Goal: Task Accomplishment & Management: Manage account settings

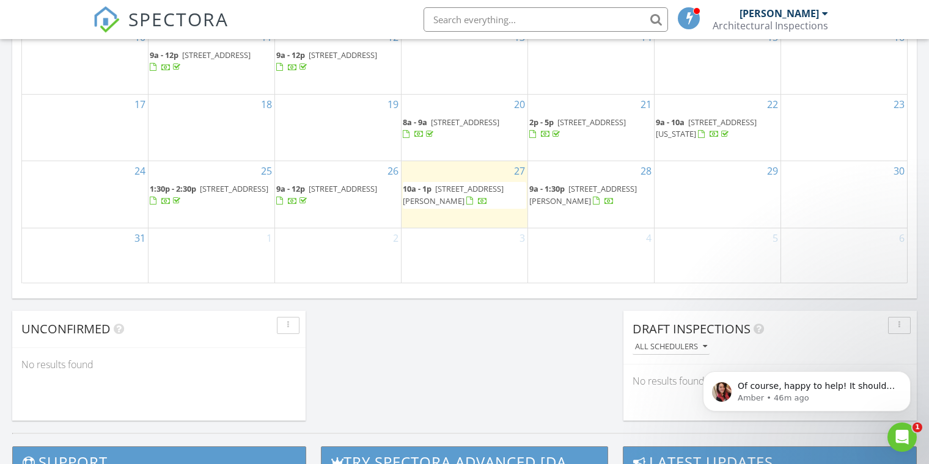
click at [309, 186] on span "4400 New Broad St, Orlando 32814" at bounding box center [343, 188] width 68 height 11
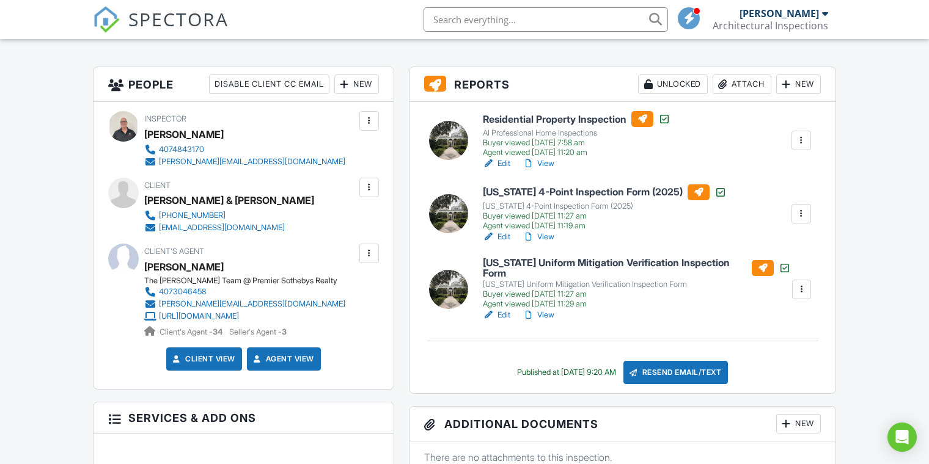
click at [228, 303] on div "alison@themosleyteam.com" at bounding box center [252, 304] width 186 height 10
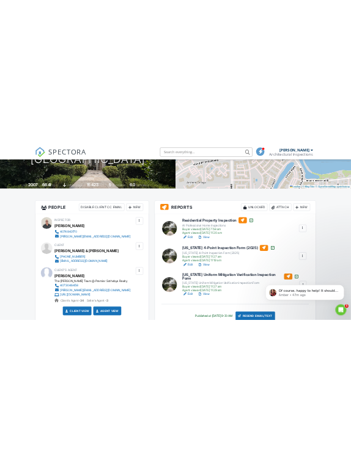
scroll to position [210, 0]
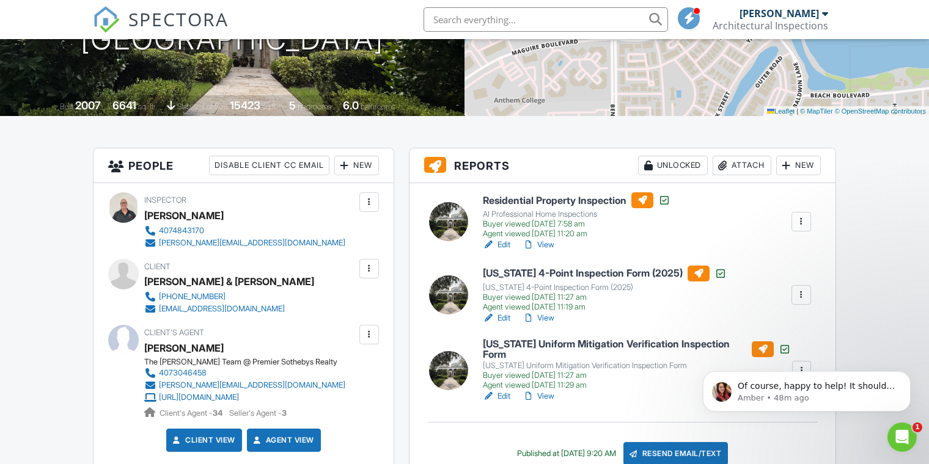
click at [197, 383] on div "[PERSON_NAME][EMAIL_ADDRESS][DOMAIN_NAME]" at bounding box center [252, 386] width 186 height 10
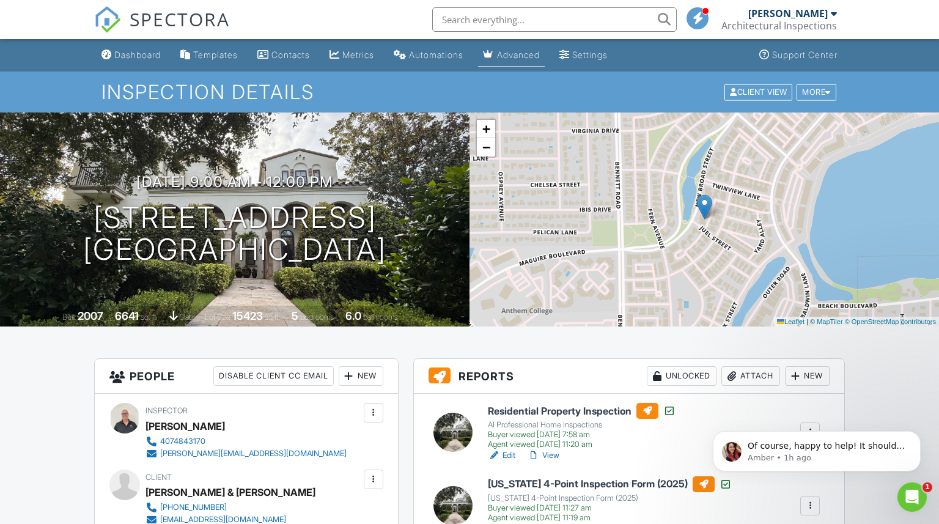
scroll to position [0, 0]
click at [206, 53] on div "Templates" at bounding box center [215, 55] width 45 height 10
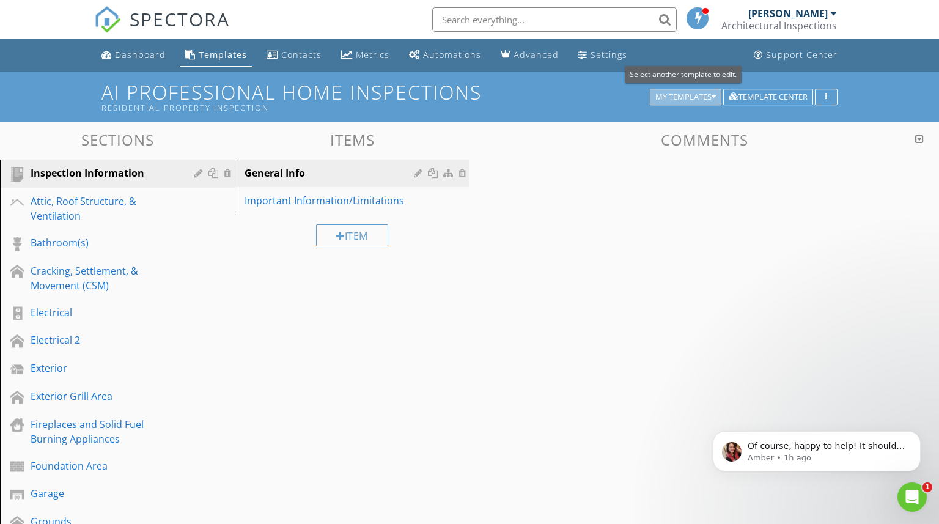
click at [684, 97] on div "My Templates" at bounding box center [685, 97] width 61 height 9
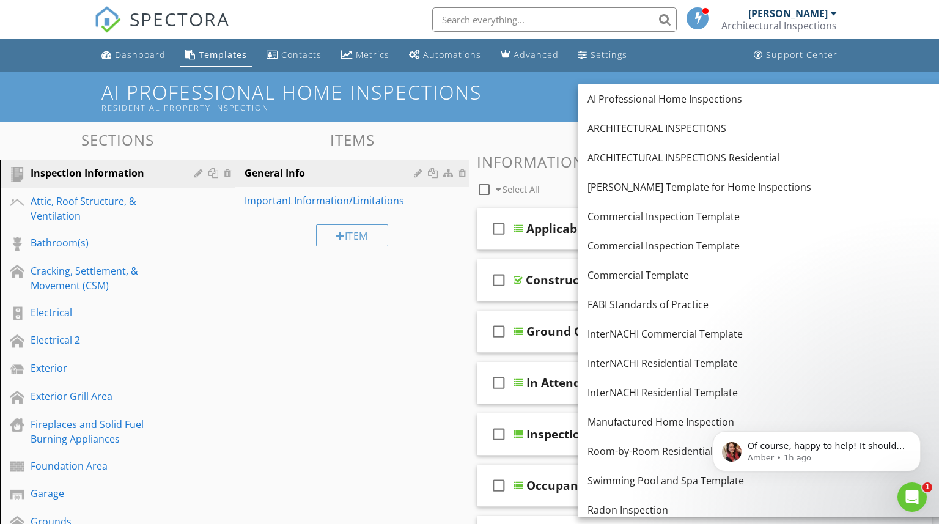
click at [222, 54] on div "Templates" at bounding box center [223, 55] width 48 height 12
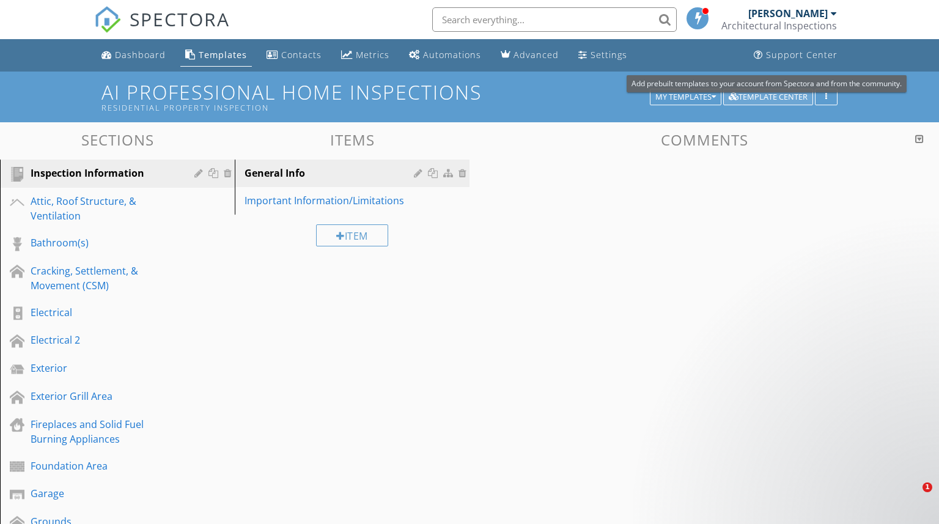
click at [760, 94] on div "Template Center" at bounding box center [768, 97] width 79 height 9
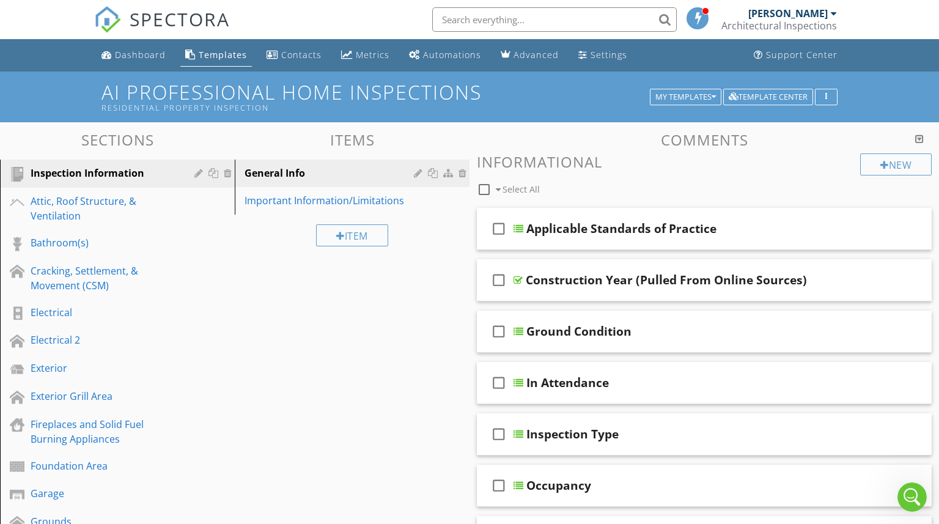
click at [316, 32] on div "Add a Template Browse the Template Center Get prebuilt templates from Spectora …" at bounding box center [469, 262] width 939 height 524
click at [142, 53] on div "Dashboard" at bounding box center [140, 55] width 51 height 12
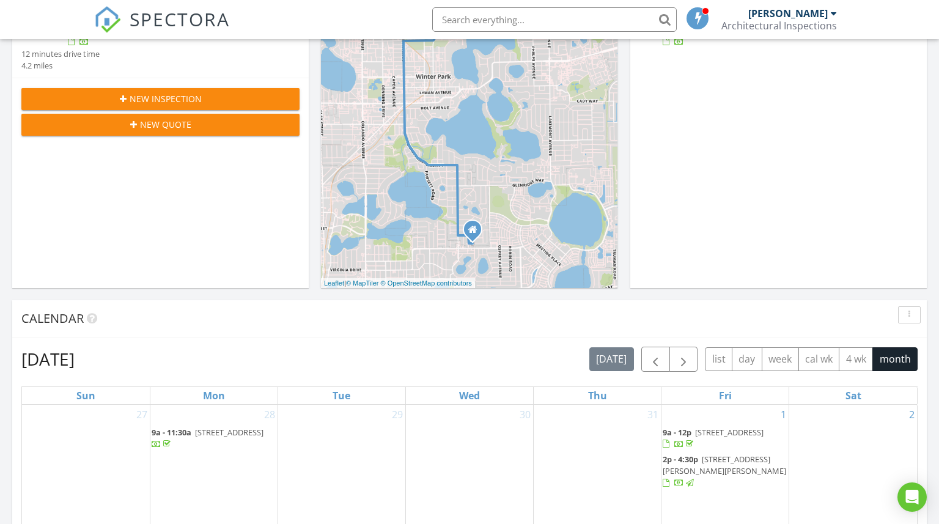
scroll to position [621, 0]
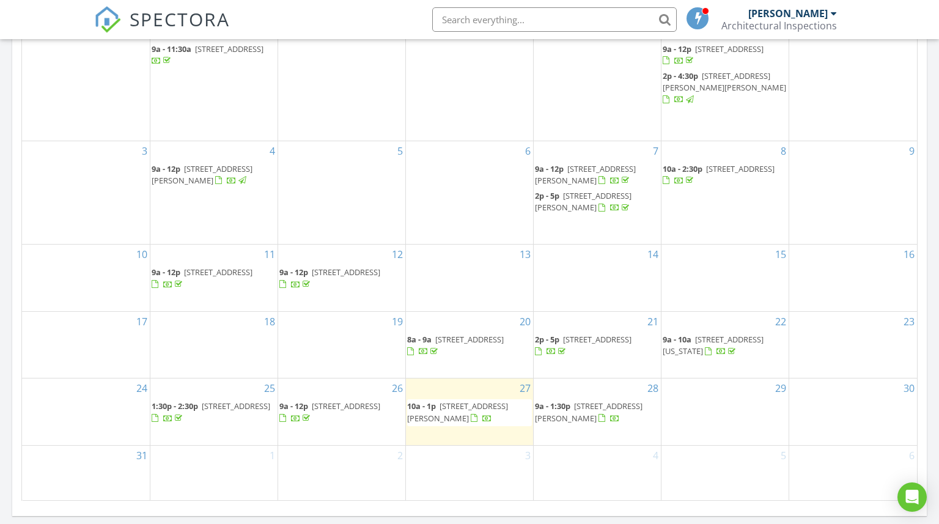
click at [355, 400] on span "4400 New Broad St, Orlando 32814" at bounding box center [346, 405] width 68 height 11
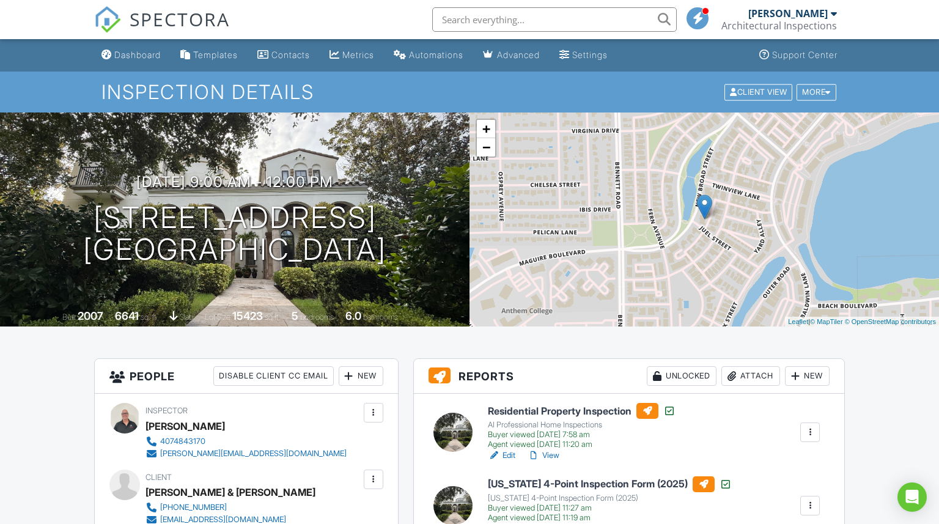
scroll to position [153, 0]
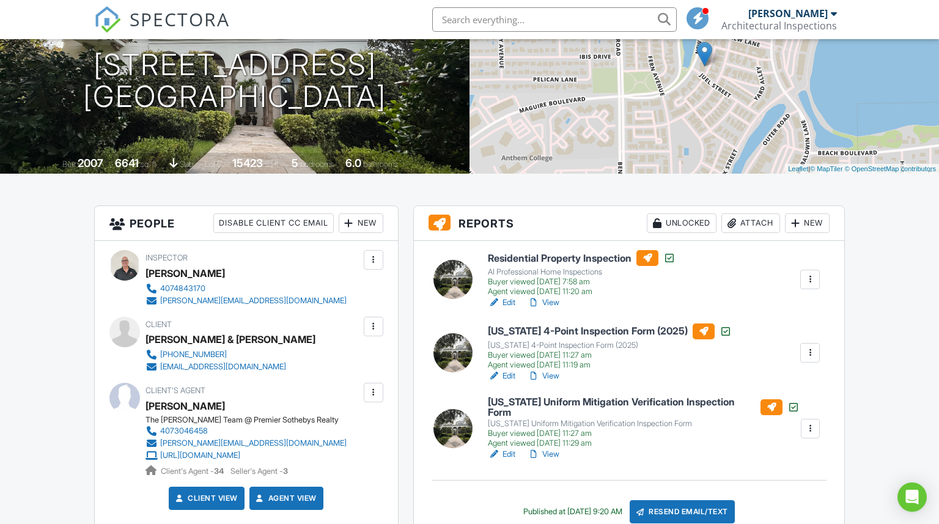
click at [553, 374] on link "View" at bounding box center [543, 376] width 32 height 12
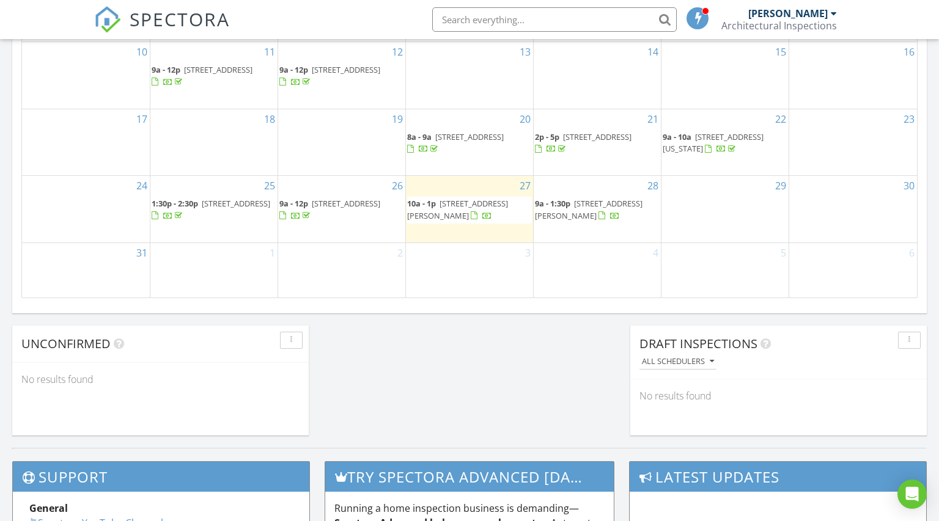
scroll to position [815, 0]
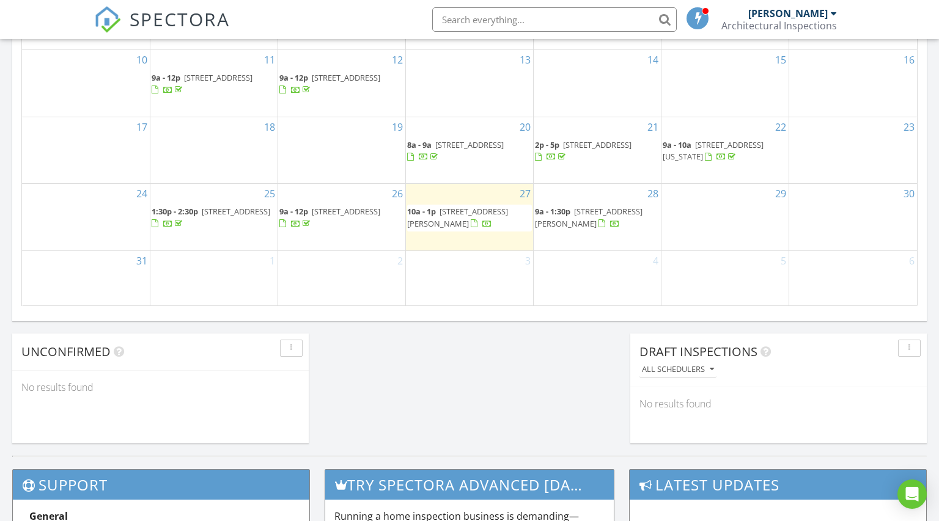
click at [312, 208] on span "4400 New Broad St, Orlando 32814" at bounding box center [346, 211] width 68 height 11
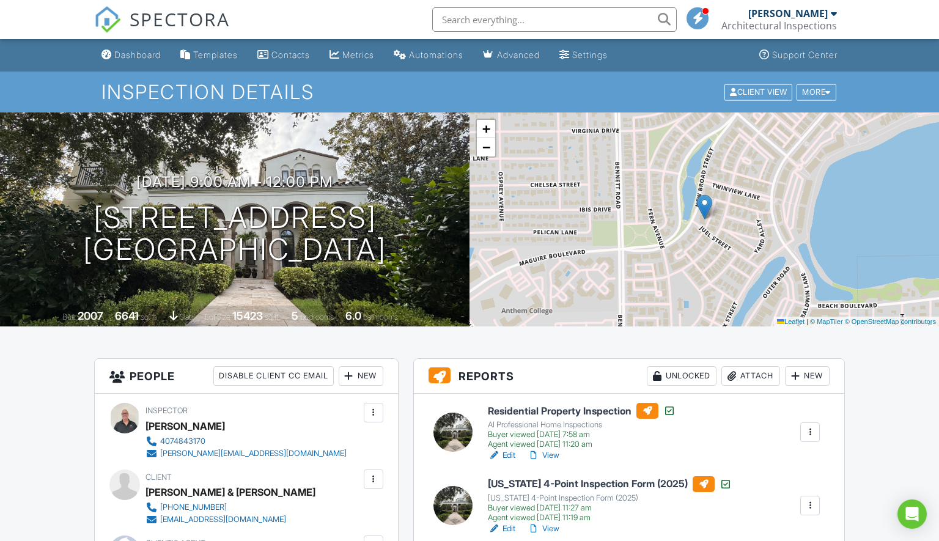
scroll to position [150, 0]
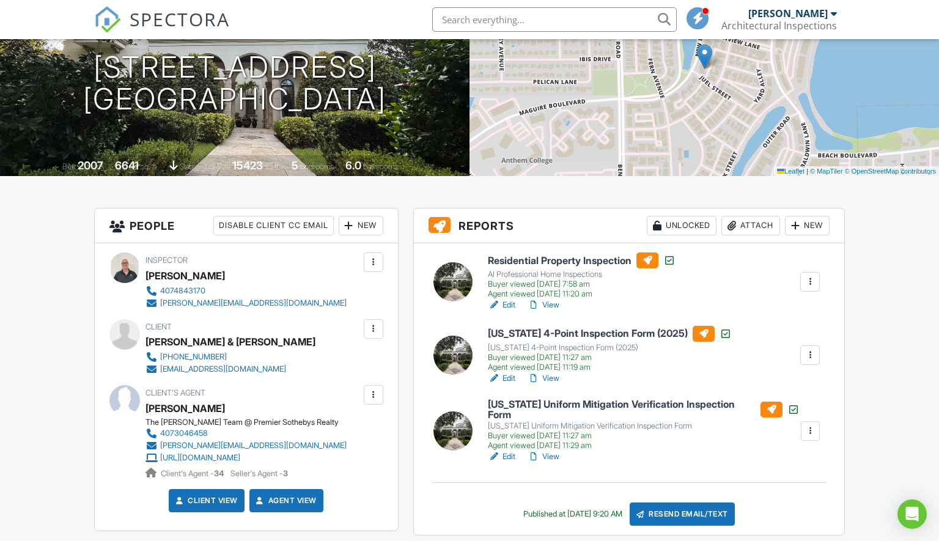
click at [743, 226] on div "Attach" at bounding box center [750, 226] width 59 height 20
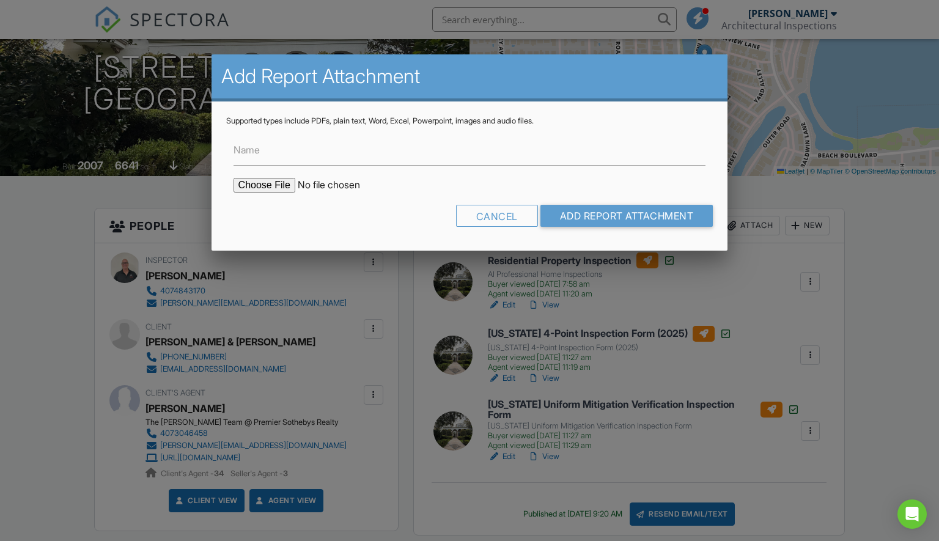
click at [241, 184] on input "file" at bounding box center [337, 185] width 208 height 15
type input "C:\fakepath\e8c41965-f225-37fc-b451-4d360ee30b77-1.pdf- 2025 4 pointpdf.pdf"
click at [577, 213] on input "Add Report Attachment" at bounding box center [626, 216] width 173 height 22
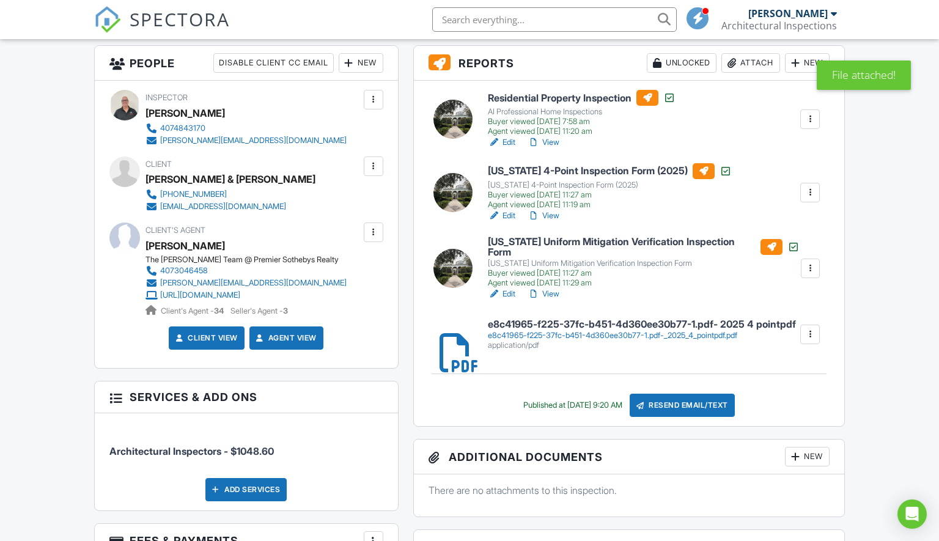
scroll to position [313, 0]
click at [808, 328] on div at bounding box center [810, 334] width 12 height 12
click at [747, 278] on div "Agent viewed [DATE] 11:29 am" at bounding box center [644, 283] width 312 height 10
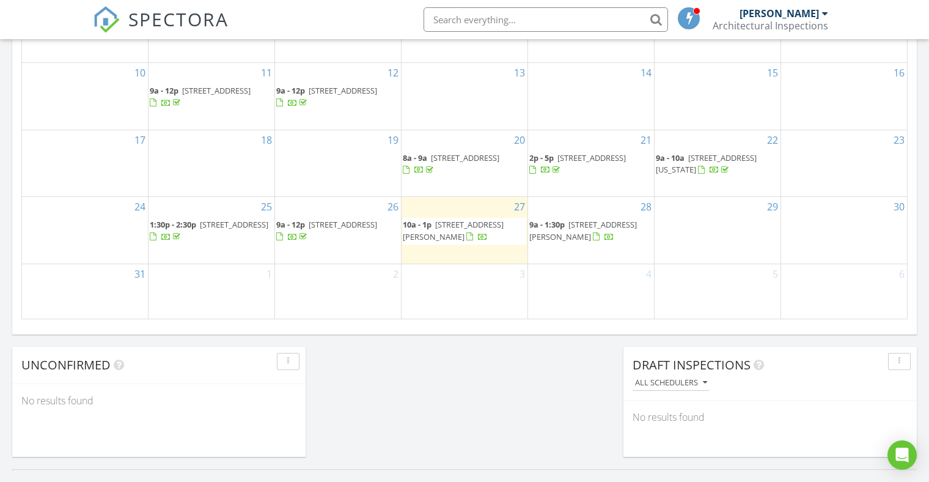
scroll to position [873, 0]
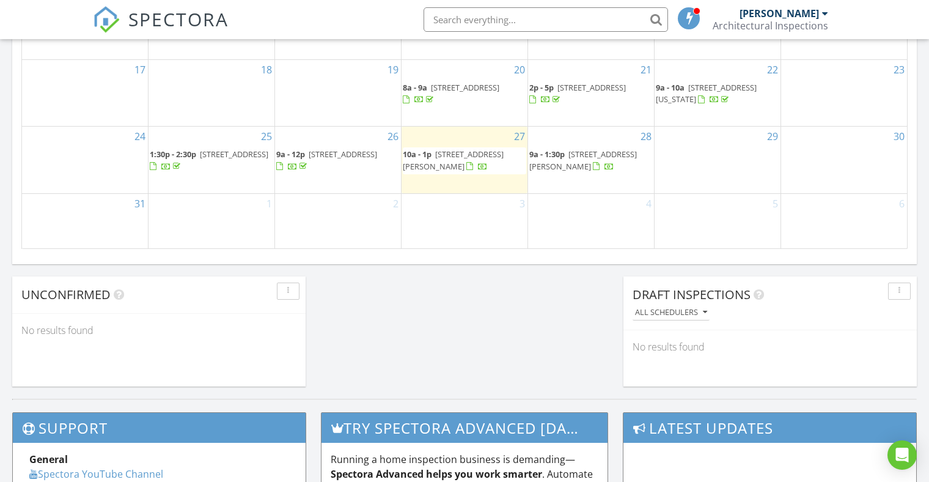
click at [309, 153] on span "4400 New Broad St, Orlando 32814" at bounding box center [343, 154] width 68 height 11
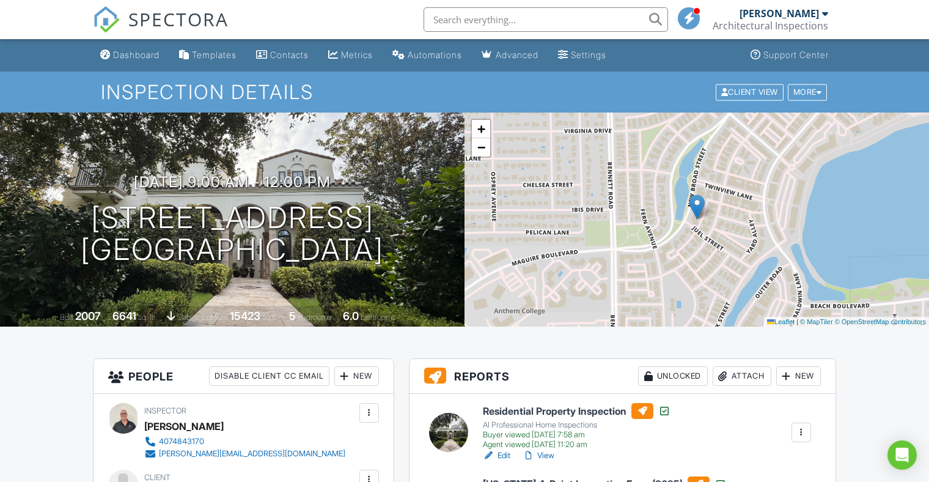
scroll to position [349, 0]
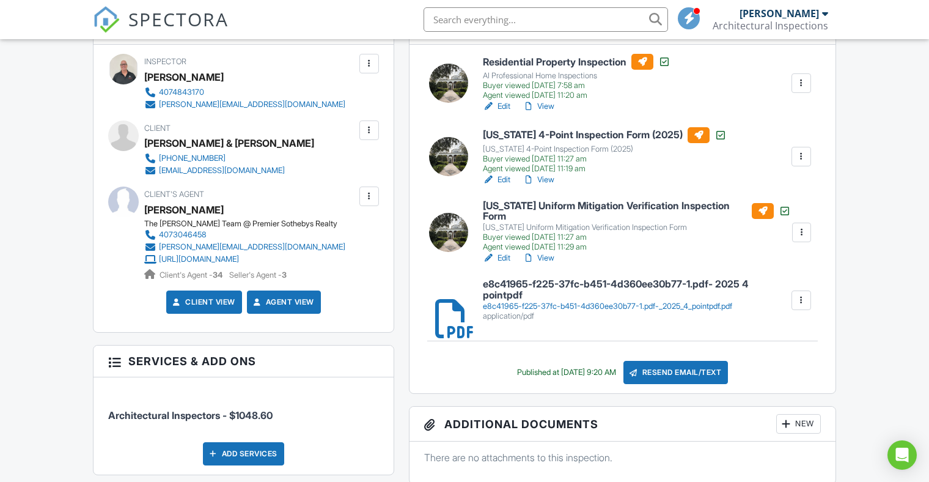
click at [801, 294] on div at bounding box center [801, 300] width 12 height 12
click at [794, 329] on link "Delete" at bounding box center [793, 331] width 45 height 13
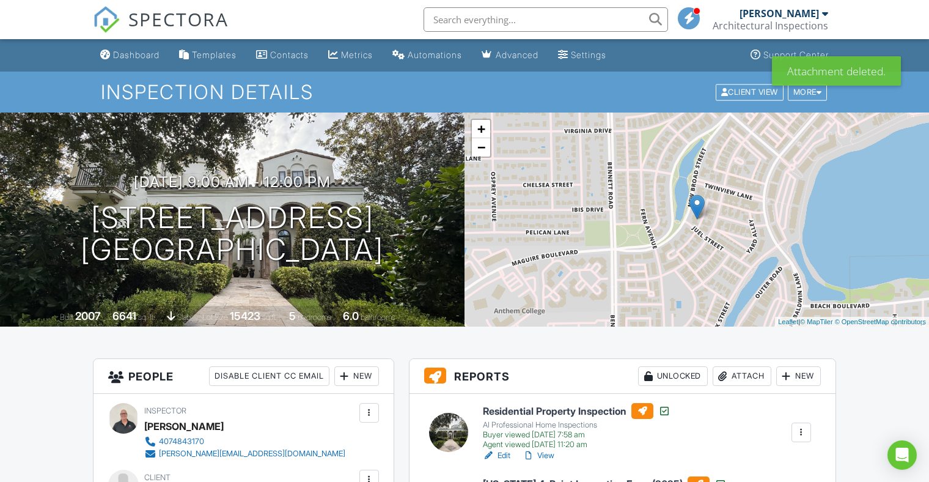
click at [724, 366] on div "Attach" at bounding box center [742, 376] width 59 height 20
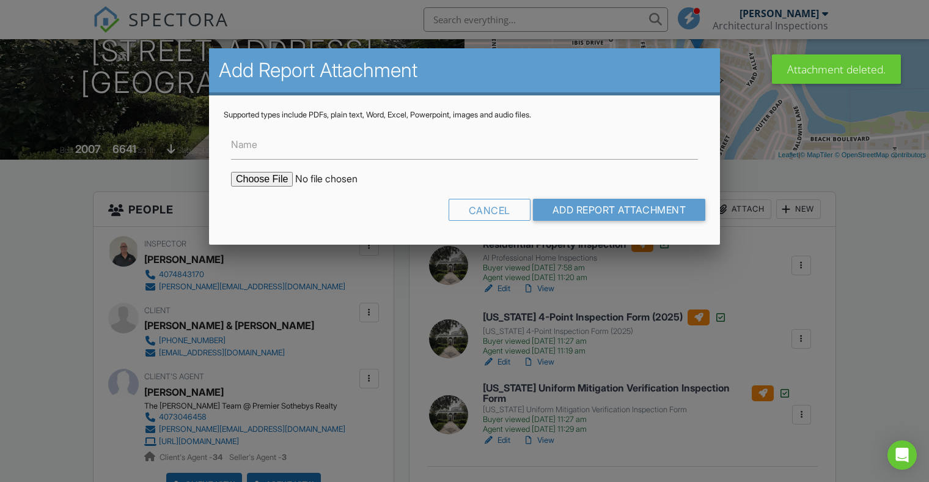
click at [248, 176] on input "file" at bounding box center [335, 179] width 208 height 15
type input "C:\fakepath\Citizens 2025 4 point.pdf"
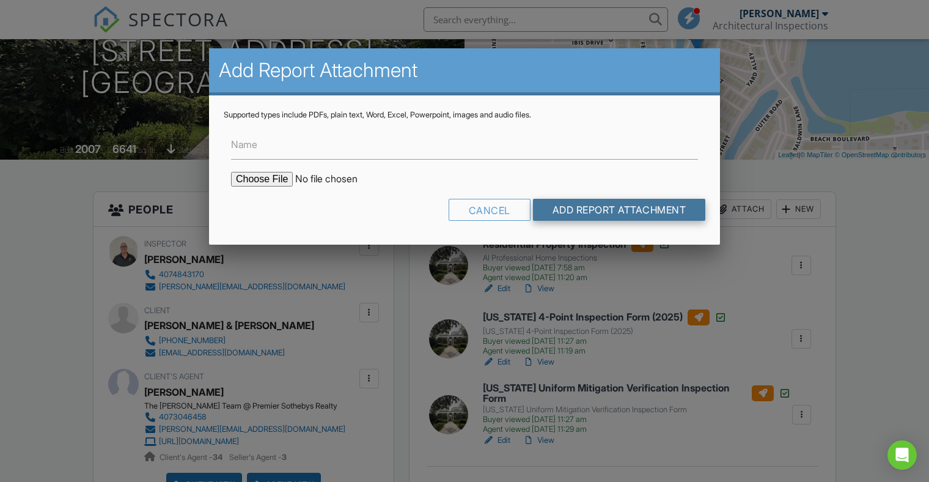
click at [586, 214] on input "Add Report Attachment" at bounding box center [619, 210] width 173 height 22
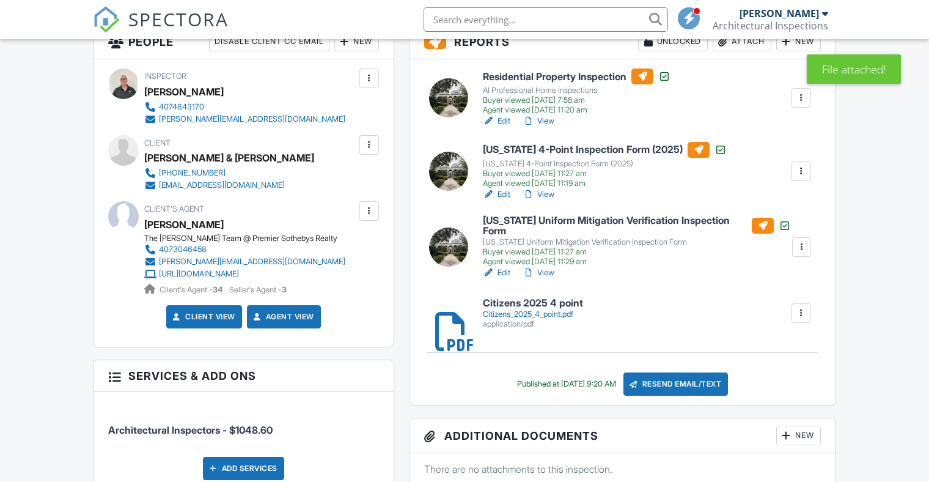
scroll to position [334, 0]
click at [562, 298] on h6 "Citizens 2025 4 point" at bounding box center [533, 303] width 100 height 11
